Goal: Find specific page/section: Find specific page/section

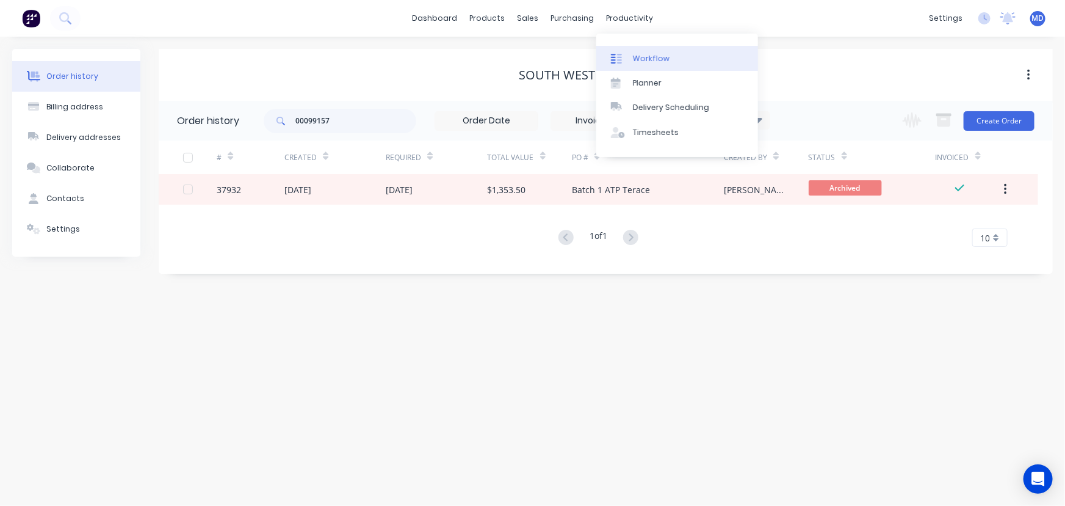
click at [656, 55] on div "Workflow" at bounding box center [651, 58] width 37 height 11
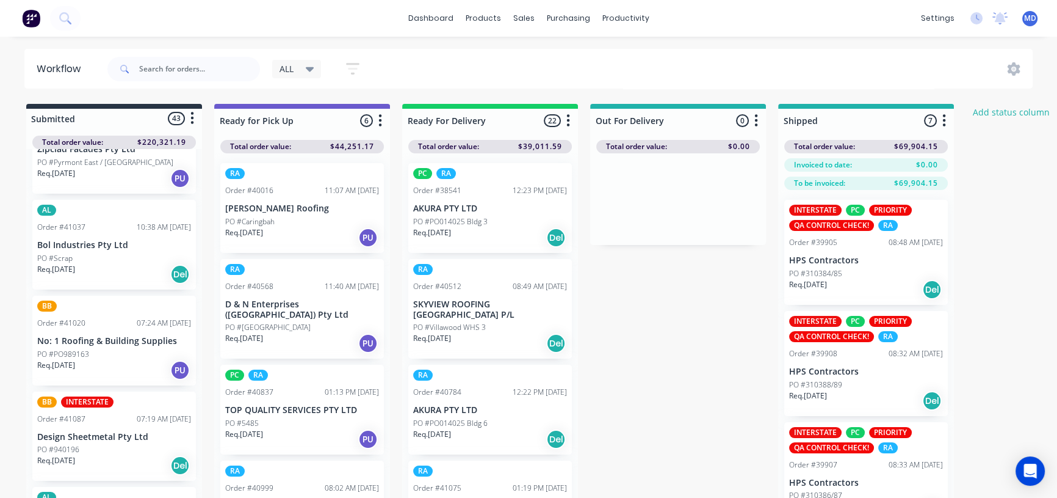
scroll to position [444, 0]
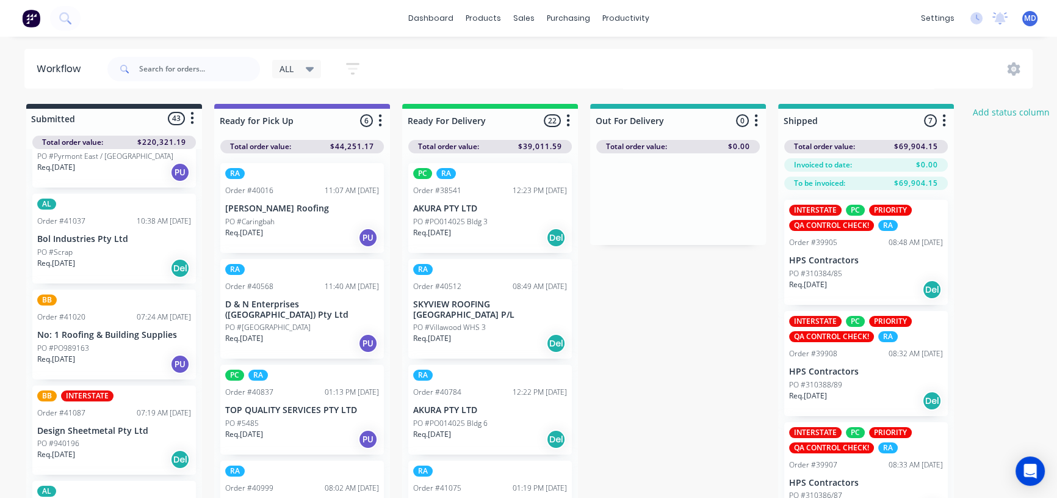
click at [89, 339] on div "BB Order #41020 07:24 AM [DATE] No: 1 Roofing & Building Supplies PO #PO989163 …" at bounding box center [114, 334] width 164 height 90
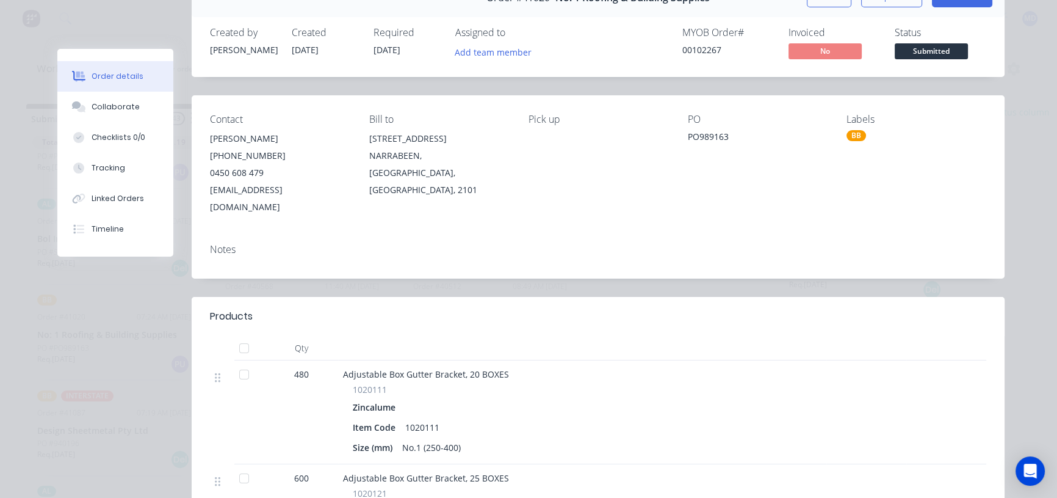
scroll to position [0, 0]
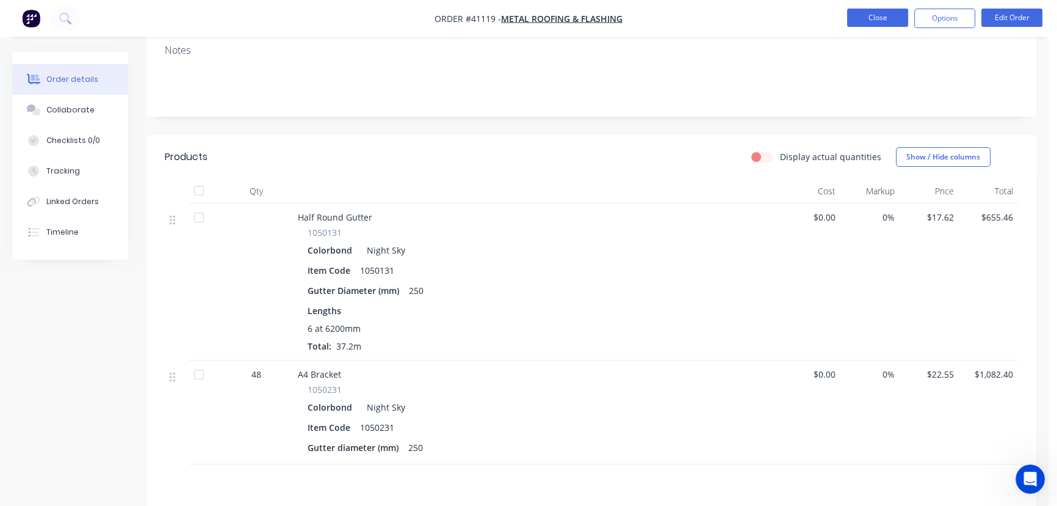
click at [874, 13] on button "Close" at bounding box center [877, 18] width 61 height 18
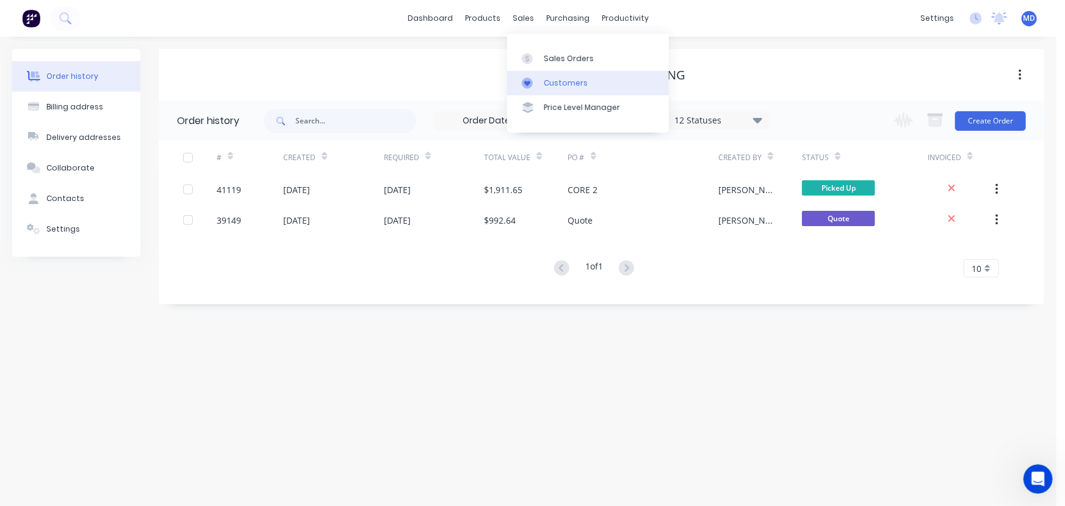
click at [576, 84] on div "Customers" at bounding box center [566, 83] width 44 height 11
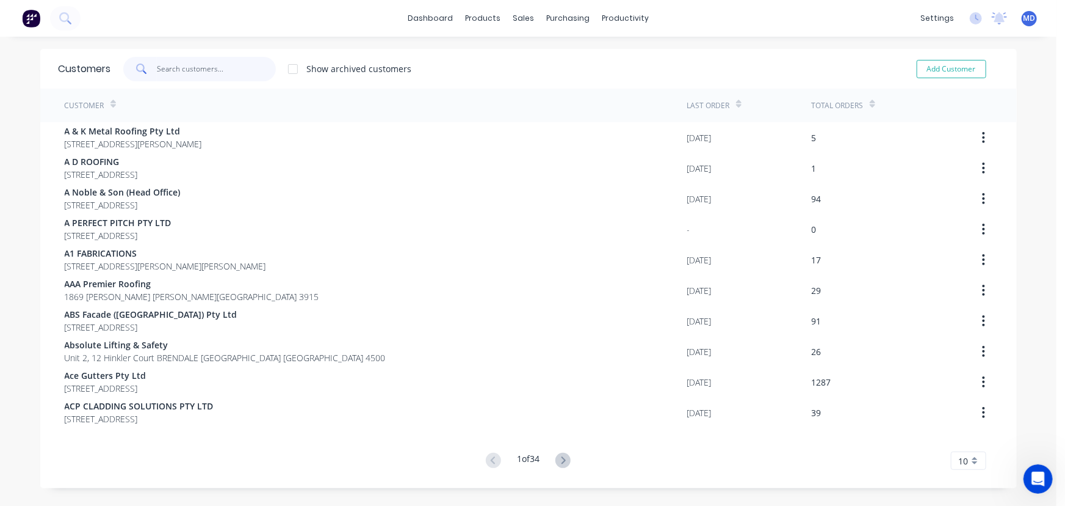
click at [228, 78] on input "text" at bounding box center [216, 69] width 119 height 24
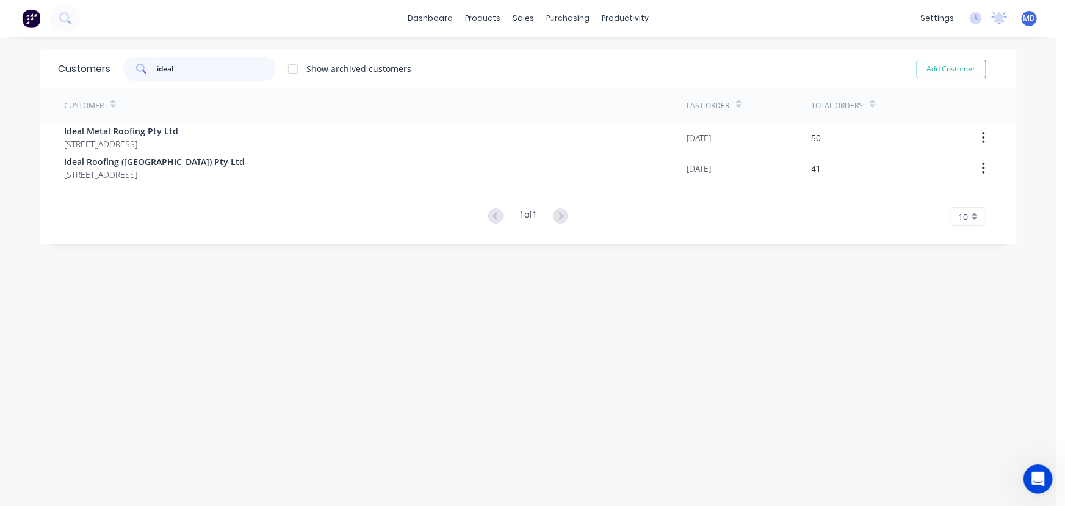
type input "ideal"
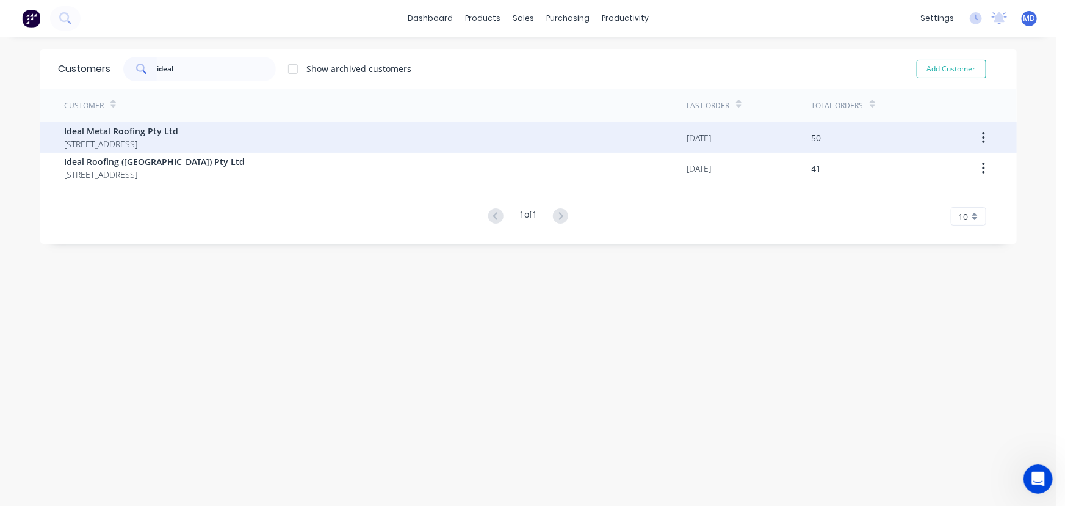
click at [128, 126] on span "Ideal Metal Roofing Pty Ltd" at bounding box center [122, 131] width 114 height 13
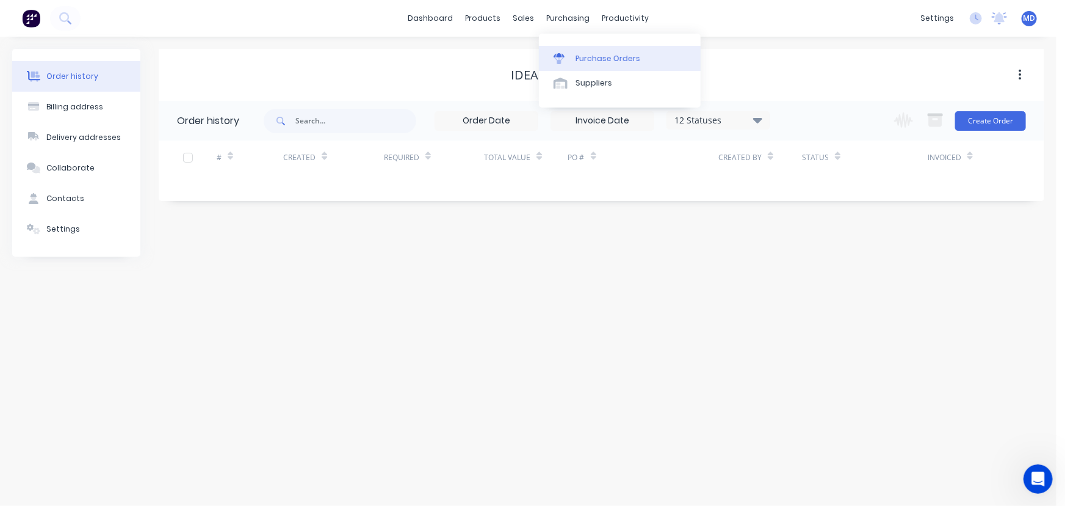
click at [599, 56] on div "Purchase Orders" at bounding box center [608, 58] width 65 height 11
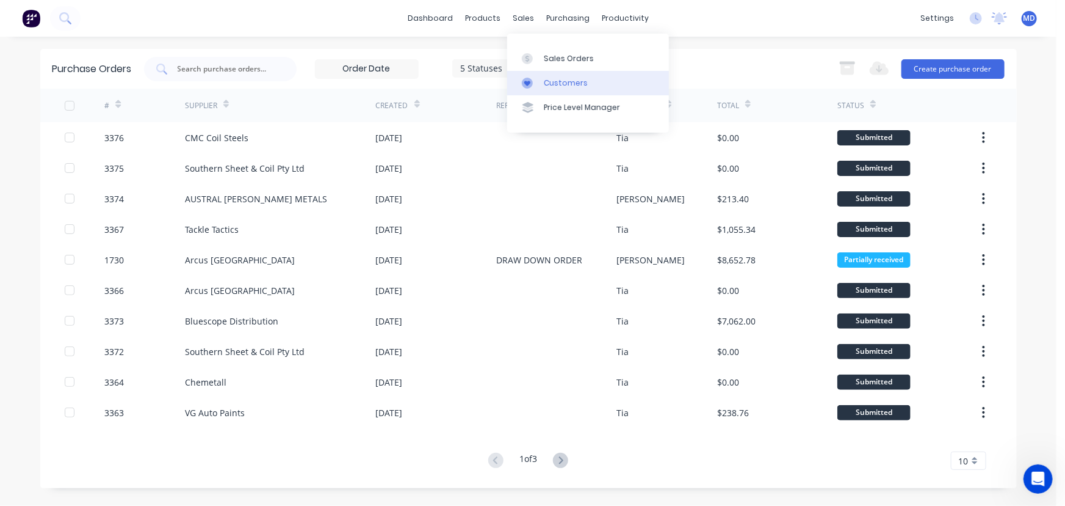
click at [574, 81] on div "Customers" at bounding box center [566, 83] width 44 height 11
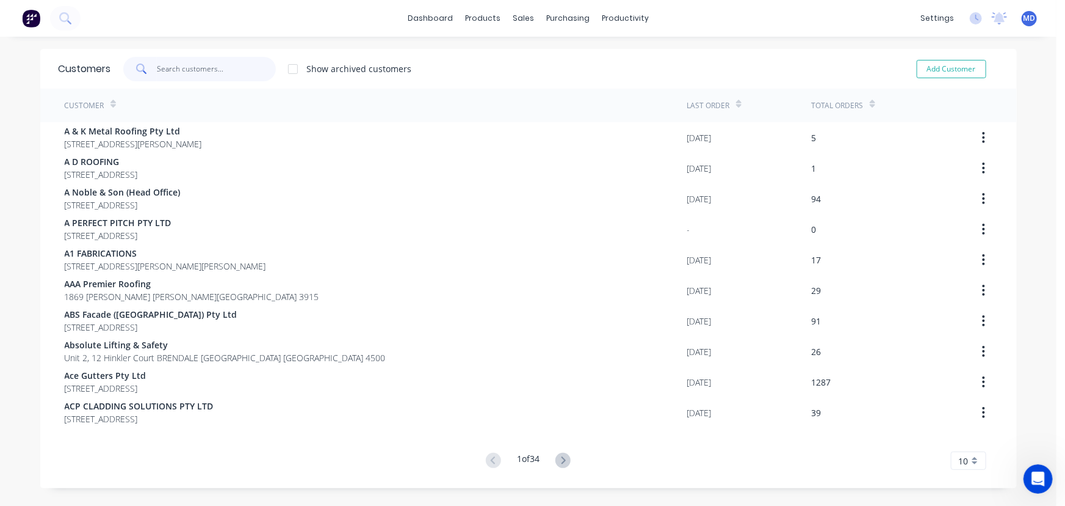
click at [220, 67] on input "text" at bounding box center [216, 69] width 119 height 24
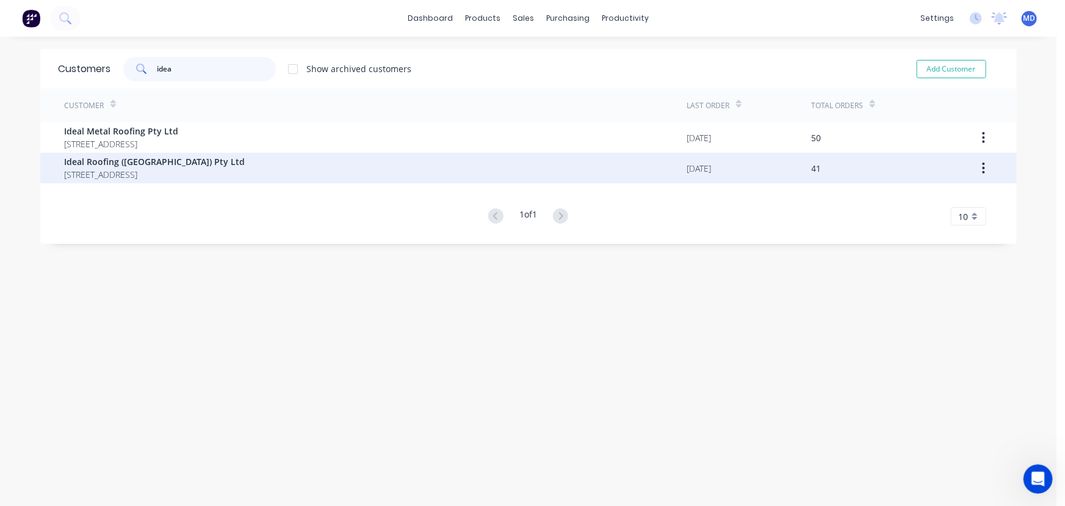
type input "idea"
click at [117, 173] on span "PO Box 2445 TAREN POINT New South Wales Australia 2229" at bounding box center [155, 174] width 181 height 13
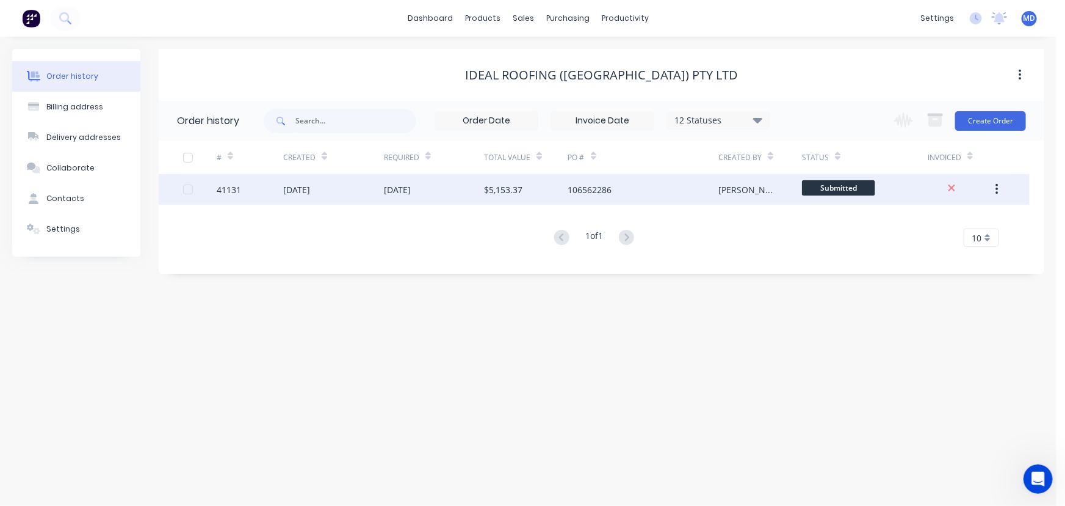
click at [378, 189] on div "14 Aug 2025" at bounding box center [333, 189] width 100 height 31
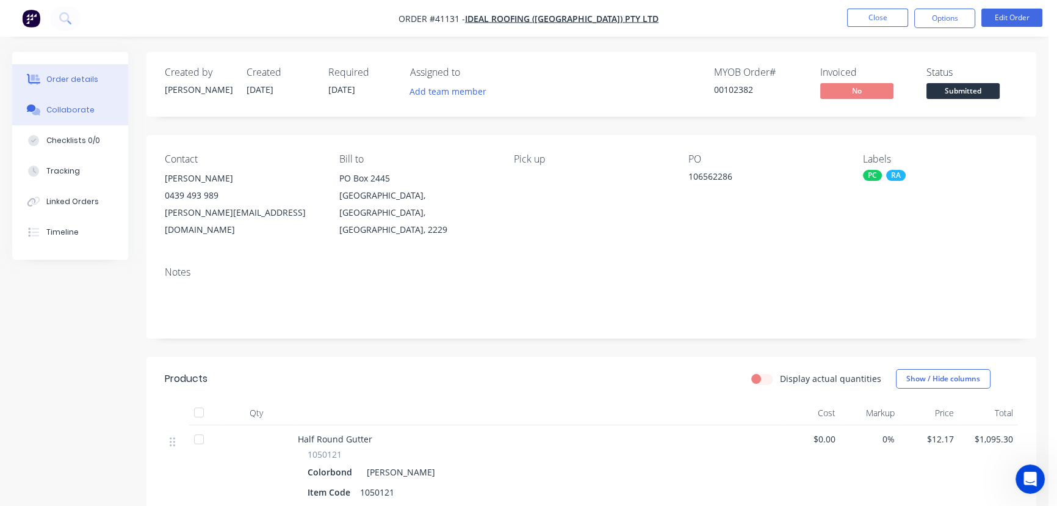
click at [73, 108] on div "Collaborate" at bounding box center [70, 109] width 48 height 11
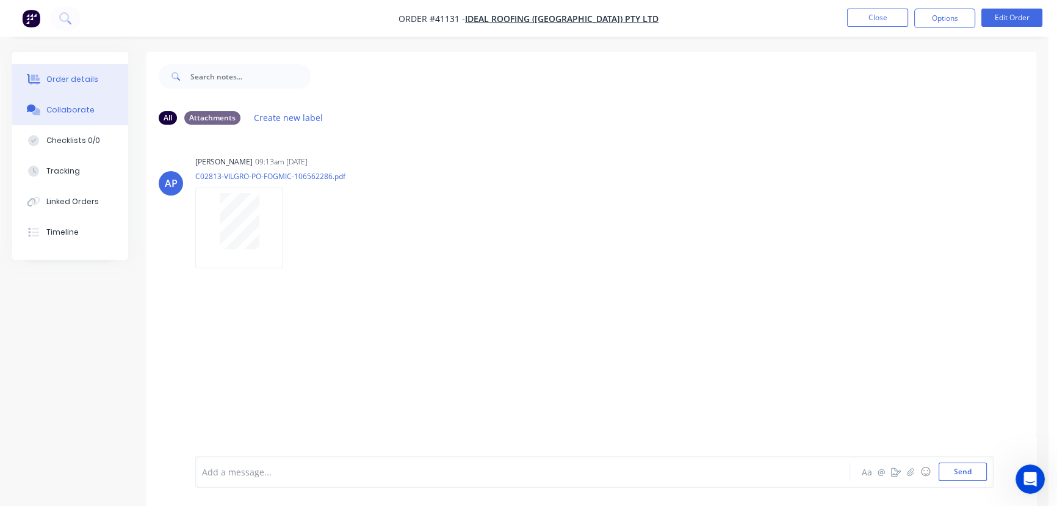
click at [73, 78] on div "Order details" at bounding box center [72, 79] width 52 height 11
